Goal: Find specific page/section: Find specific page/section

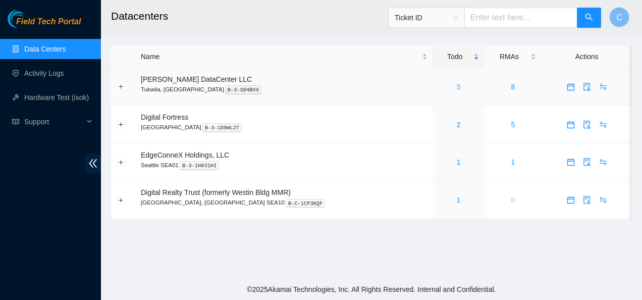
click at [457, 84] on link "5" at bounding box center [459, 87] width 4 height 8
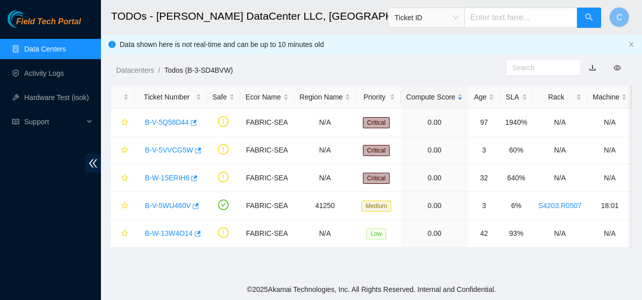
click at [80, 230] on div "Field Tech Portal Data Centers Activity Logs Hardware Test (isok) Support" at bounding box center [50, 155] width 101 height 290
